Goal: Find specific page/section: Find specific page/section

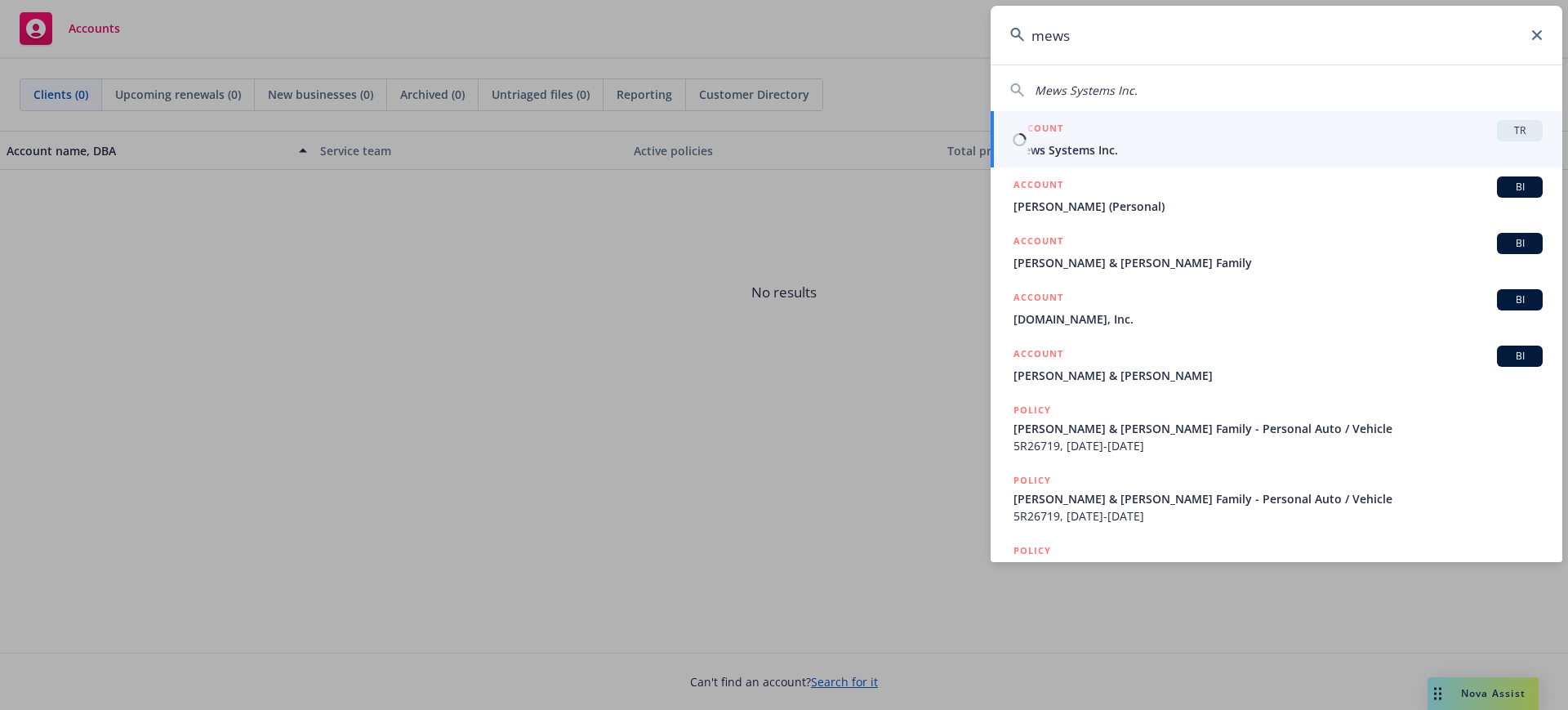
type input "mews"
click at [1123, 131] on div "ACCOUNT TR" at bounding box center [1277, 130] width 529 height 21
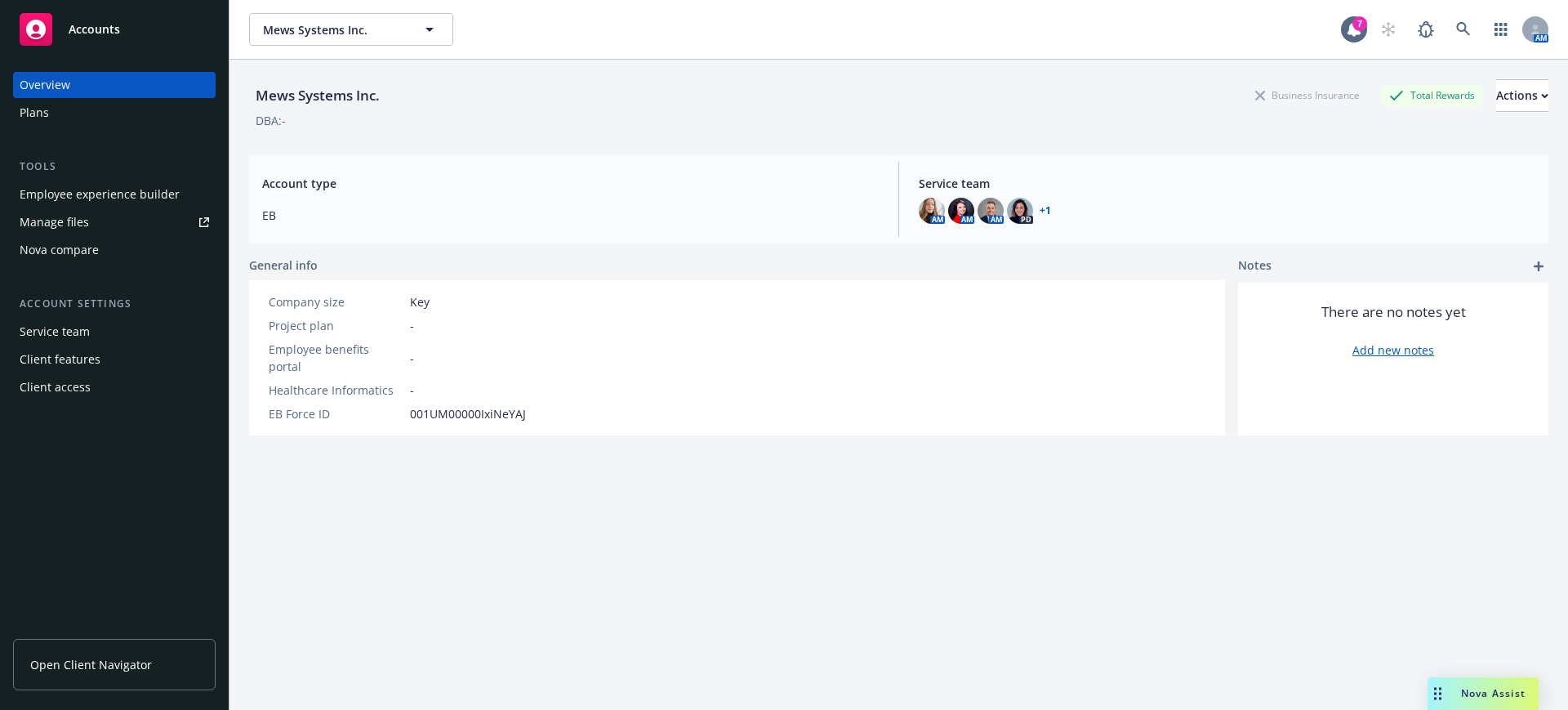
click at [50, 117] on div "Plans" at bounding box center [114, 113] width 190 height 26
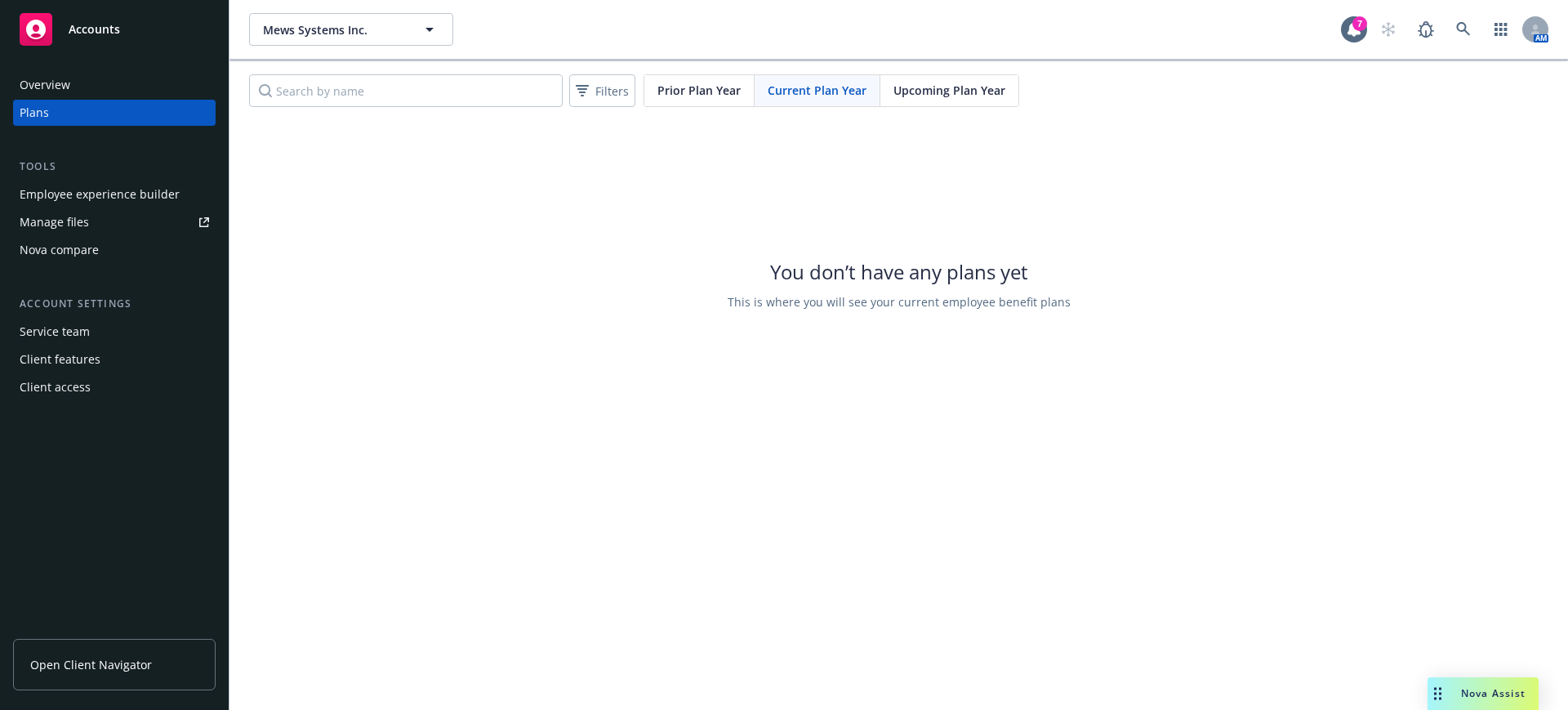
click at [956, 78] on div "Upcoming Plan Year" at bounding box center [949, 91] width 138 height 31
